Goal: Find specific page/section

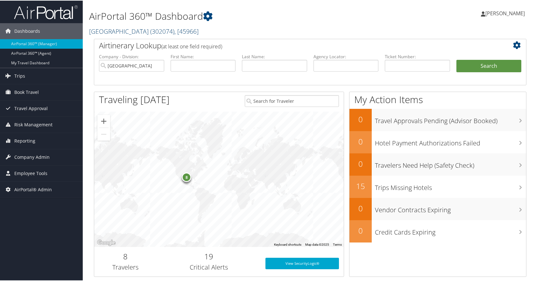
click at [173, 29] on span "( 302074 )" at bounding box center [162, 30] width 24 height 9
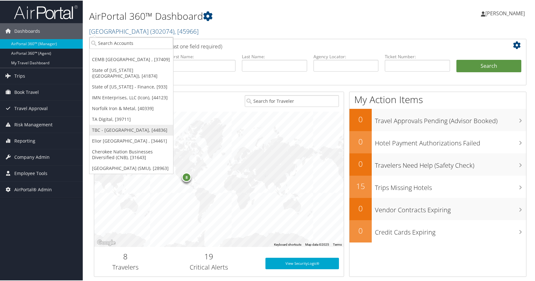
click at [133, 127] on link "TBC - [GEOGRAPHIC_DATA], [44836]" at bounding box center [131, 129] width 84 height 11
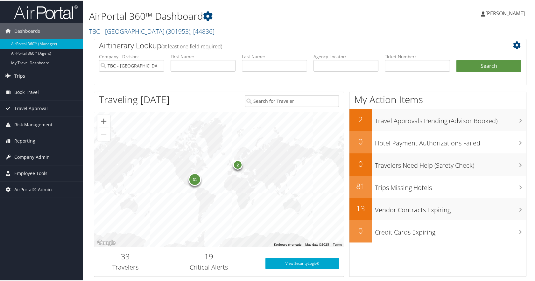
click at [22, 156] on span "Company Admin" at bounding box center [31, 157] width 35 height 16
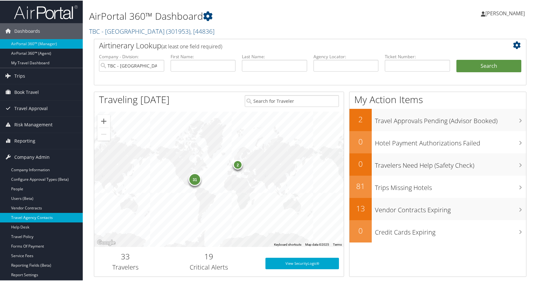
click at [30, 216] on link "Travel Agency Contacts" at bounding box center [41, 217] width 83 height 10
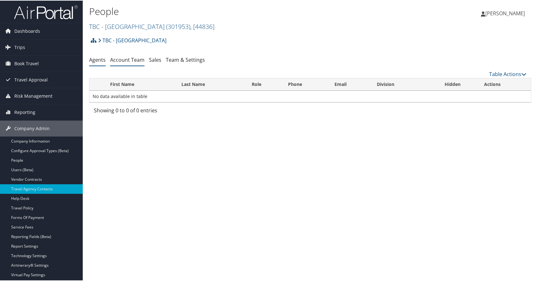
click at [132, 61] on link "Account Team" at bounding box center [127, 59] width 34 height 7
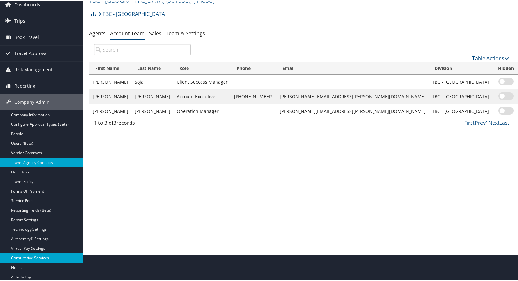
scroll to position [59, 0]
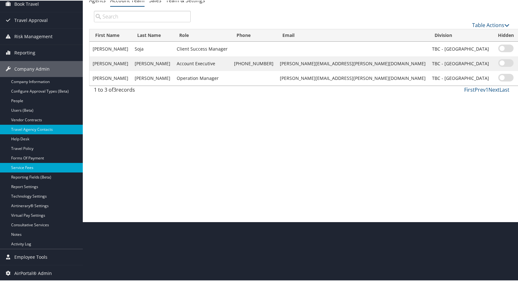
click at [26, 165] on link "Service Fees" at bounding box center [41, 167] width 83 height 10
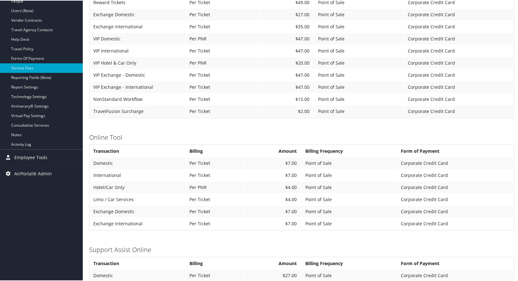
scroll to position [255, 0]
